Goal: Information Seeking & Learning: Learn about a topic

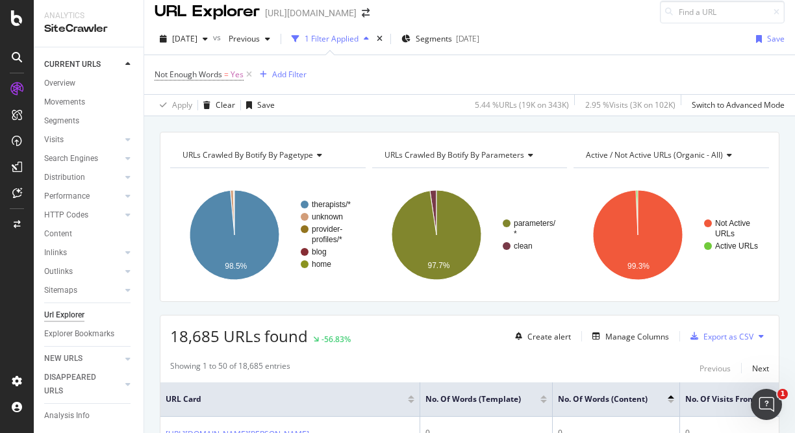
scroll to position [10, 0]
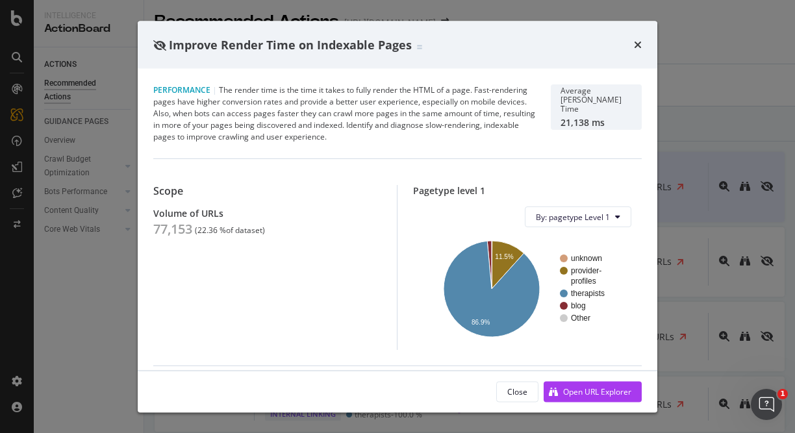
scroll to position [223, 0]
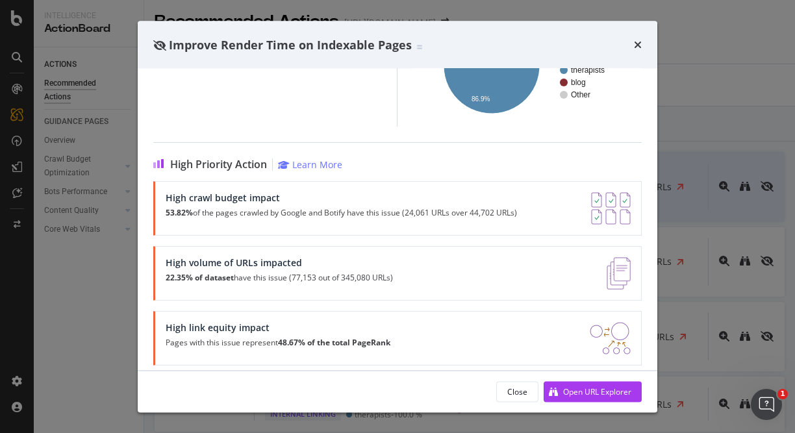
click at [632, 51] on div "Improve Render Time on Indexable Pages" at bounding box center [397, 44] width 489 height 17
click at [637, 40] on icon "times" at bounding box center [638, 45] width 8 height 10
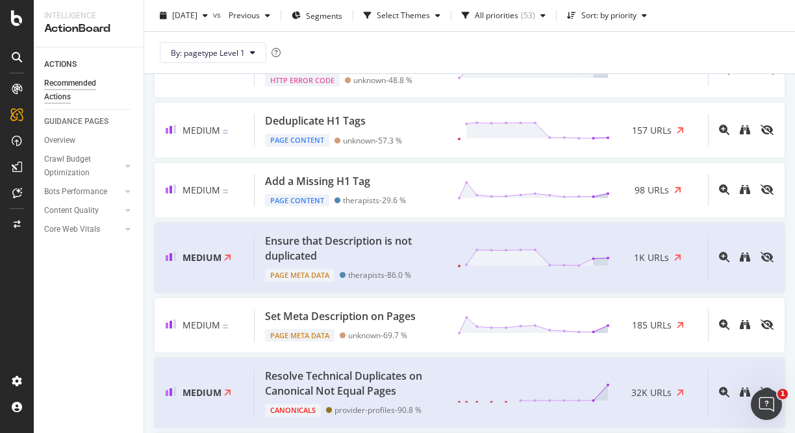
scroll to position [553, 0]
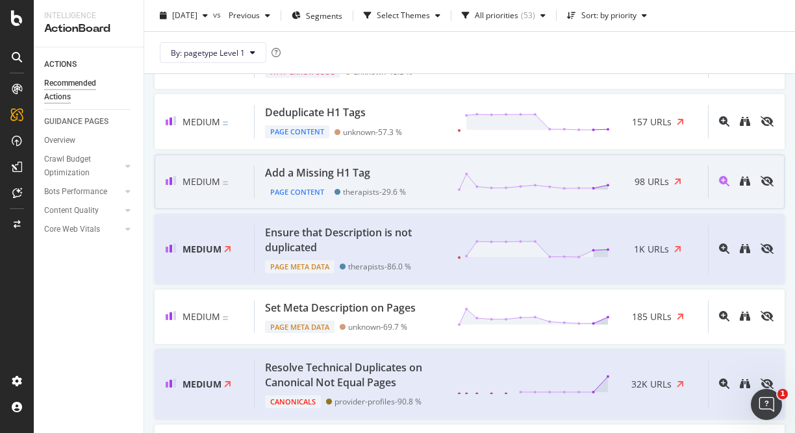
click at [355, 177] on div "Add a Missing H1 Tag" at bounding box center [317, 173] width 105 height 15
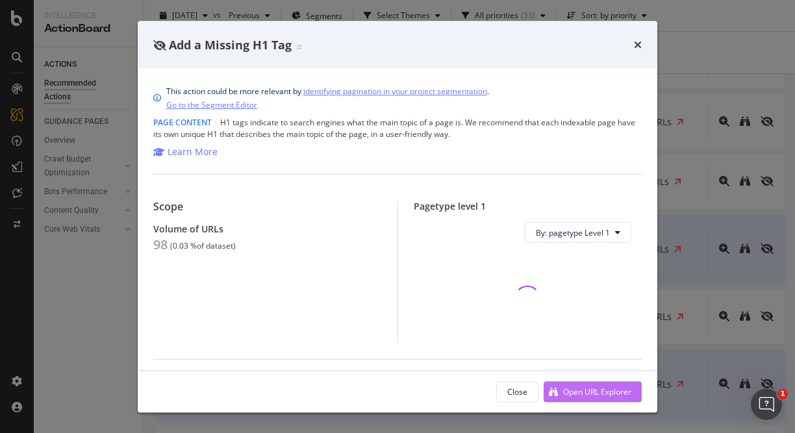
click at [577, 398] on div "Open URL Explorer" at bounding box center [588, 391] width 88 height 19
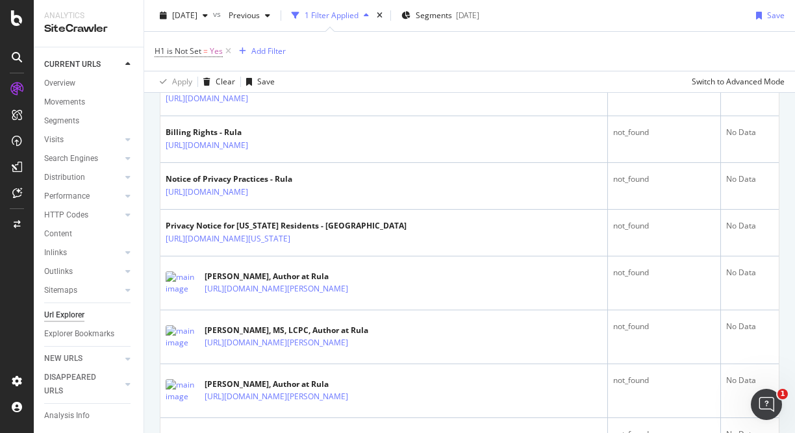
scroll to position [405, 0]
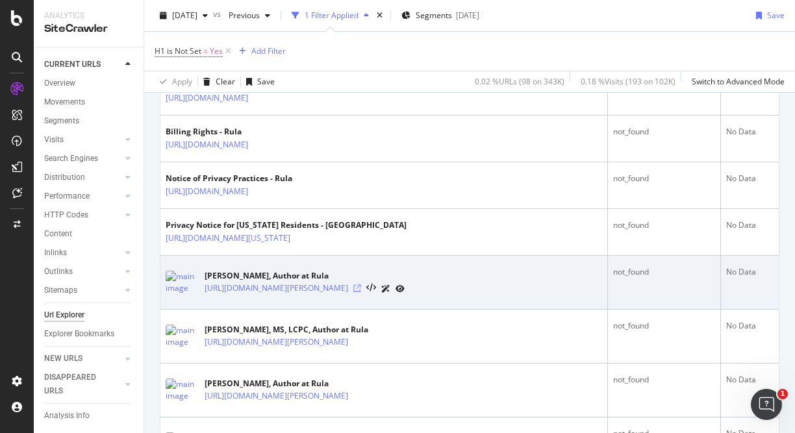
click at [361, 290] on icon at bounding box center [357, 289] width 8 height 8
